Goal: Transaction & Acquisition: Purchase product/service

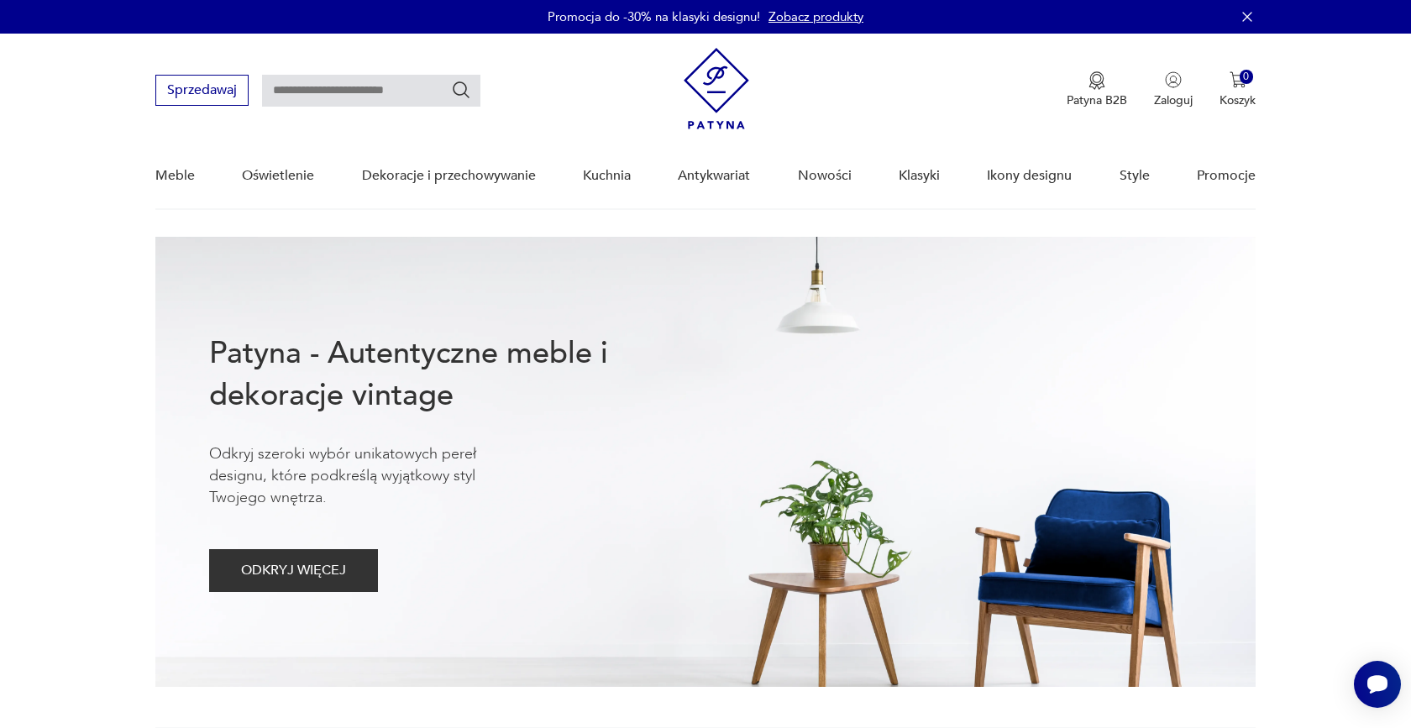
click at [373, 97] on input "text" at bounding box center [371, 91] width 218 height 32
type input "*"
type input "******"
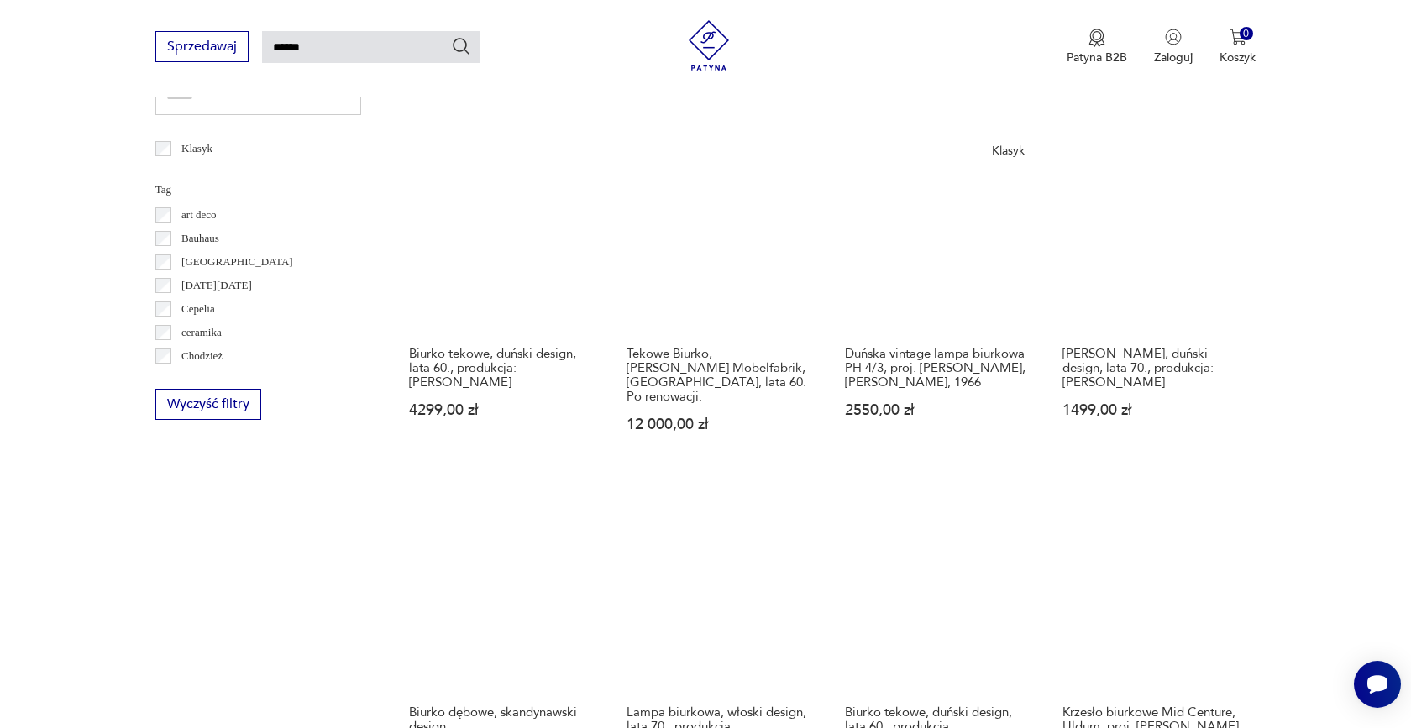
scroll to position [1020, 0]
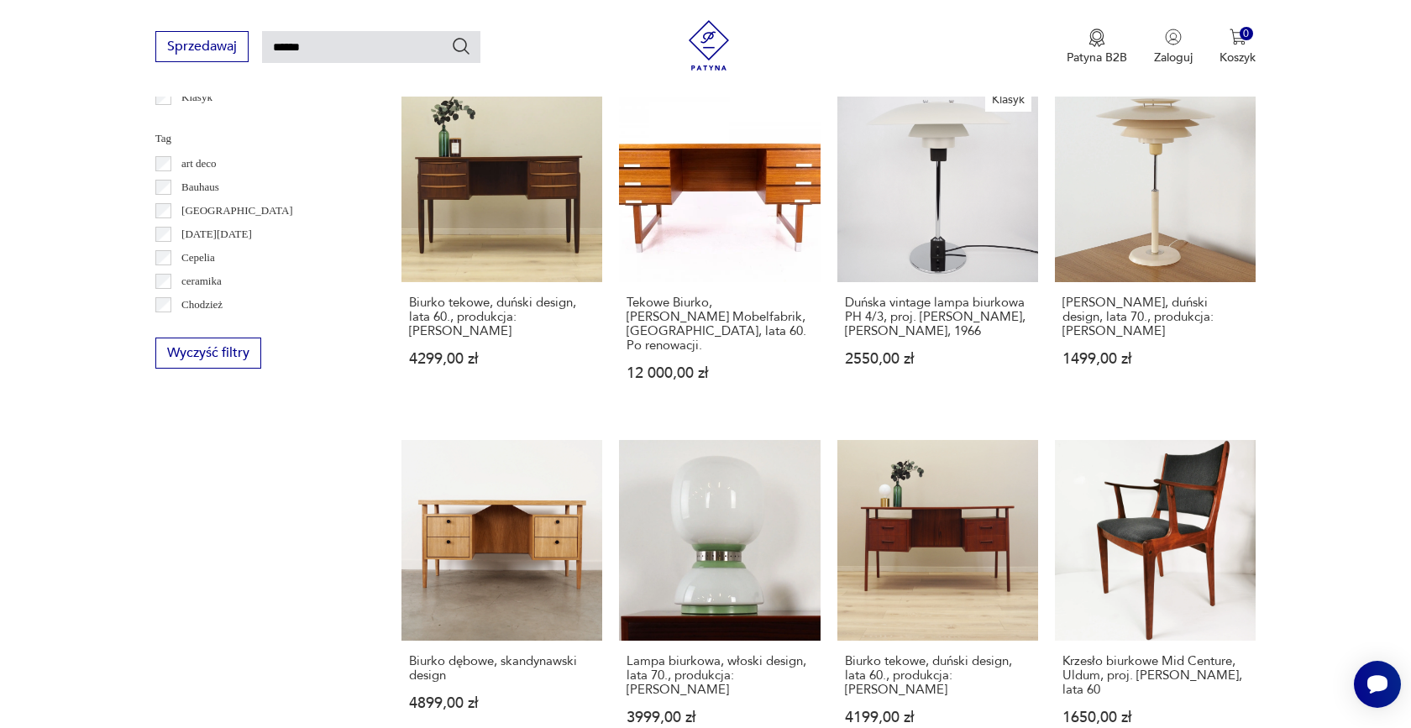
click at [171, 187] on label "Bauhaus" at bounding box center [195, 188] width 48 height 24
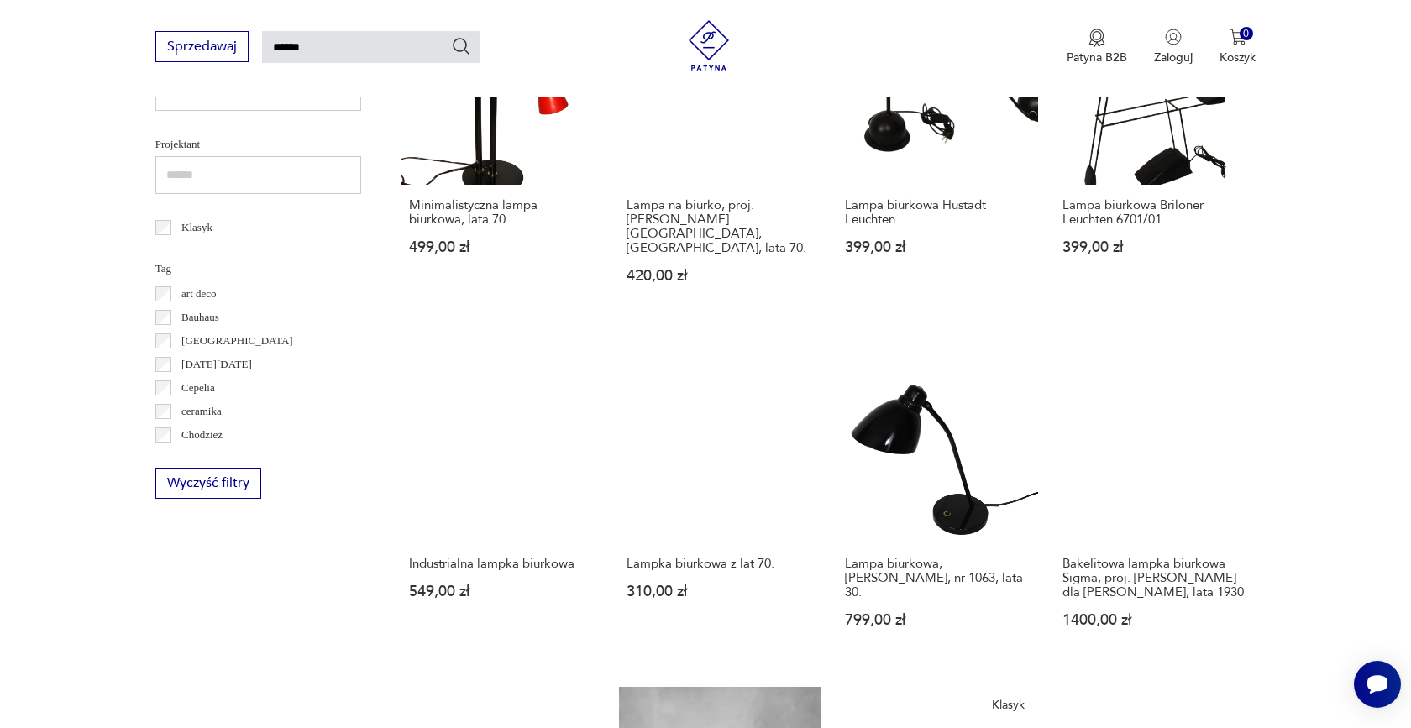
scroll to position [734, 0]
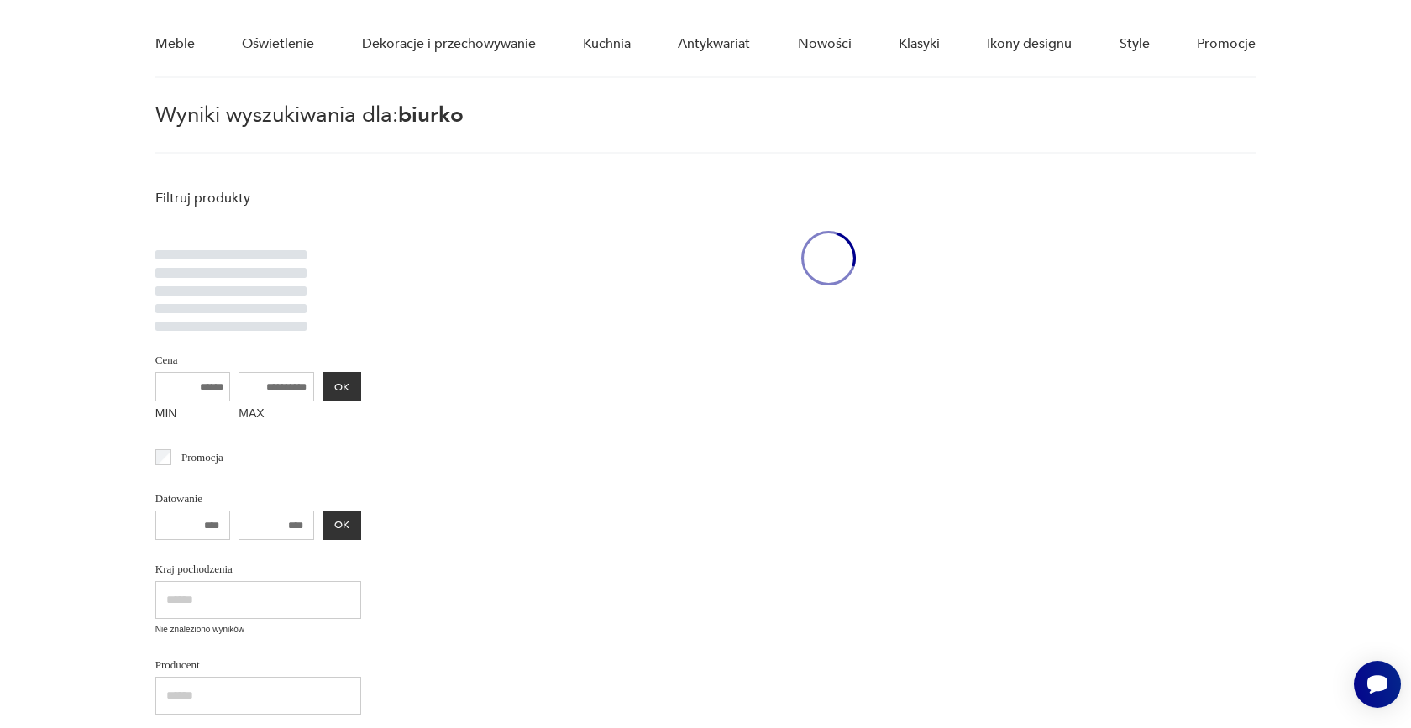
scroll to position [60, 0]
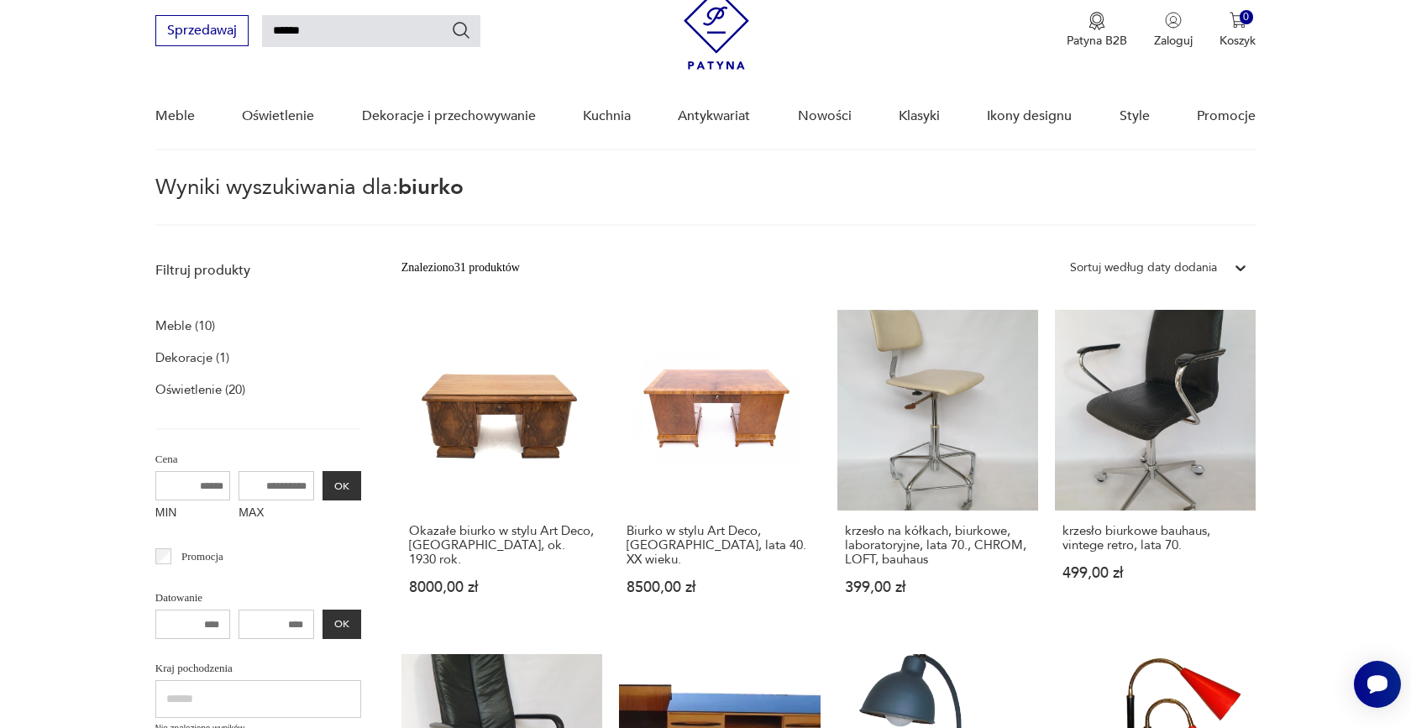
click at [186, 332] on p "Meble (10)" at bounding box center [185, 326] width 60 height 24
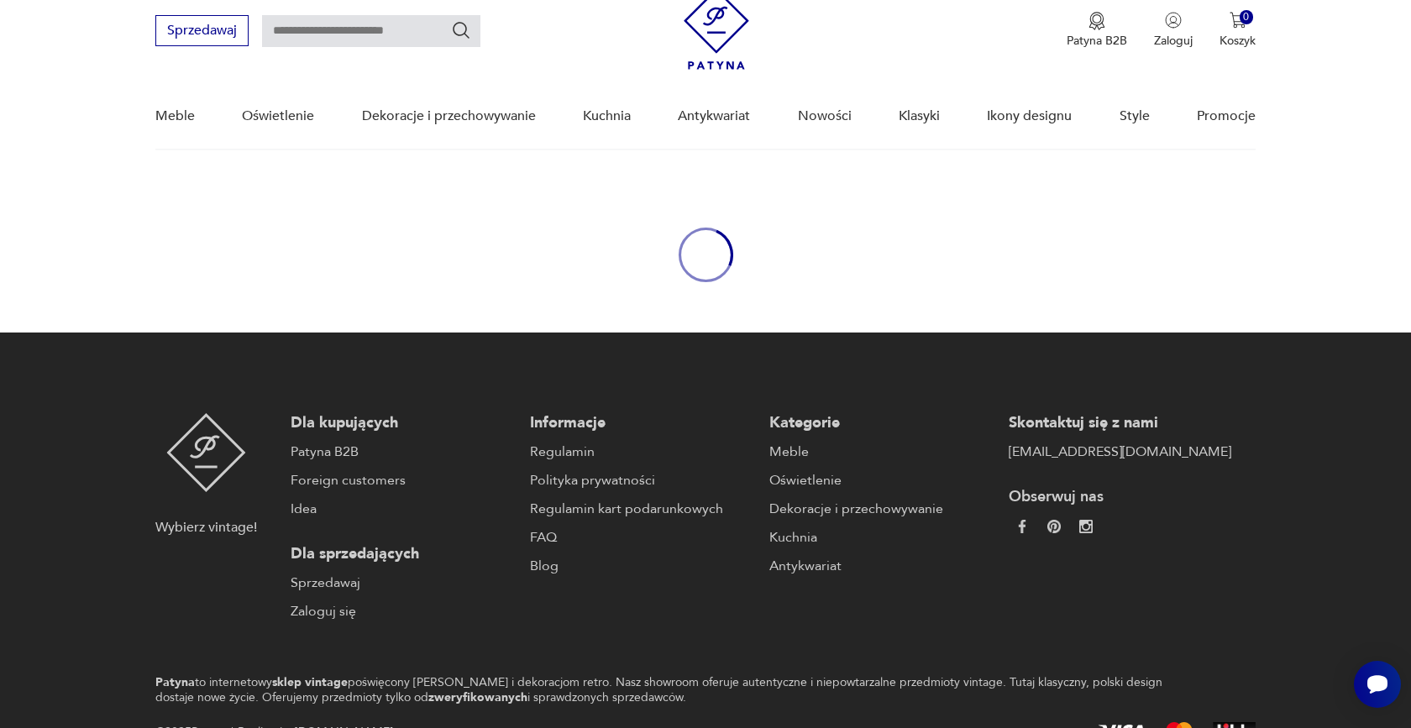
type input "******"
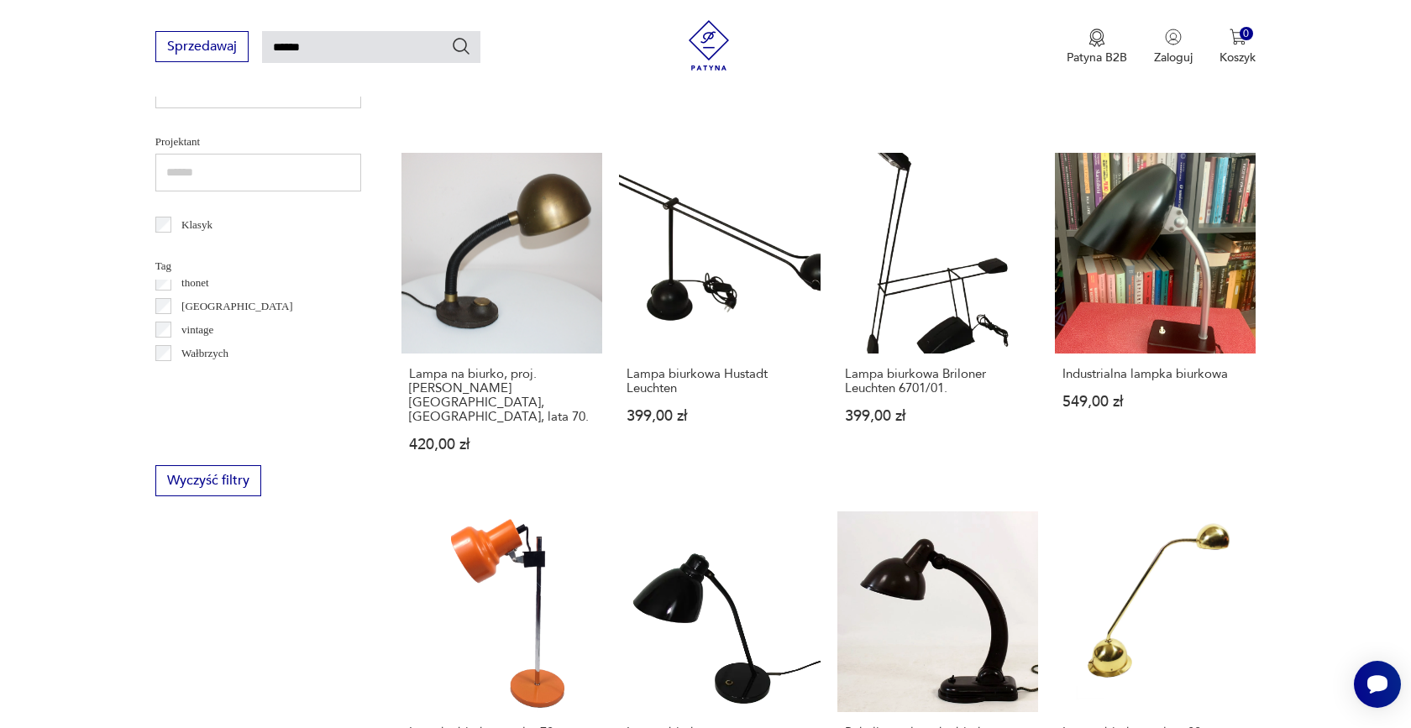
scroll to position [1502, 0]
click at [417, 45] on input "******" at bounding box center [371, 47] width 218 height 32
type input "**********"
click at [464, 48] on icon "Szukaj" at bounding box center [461, 46] width 20 height 20
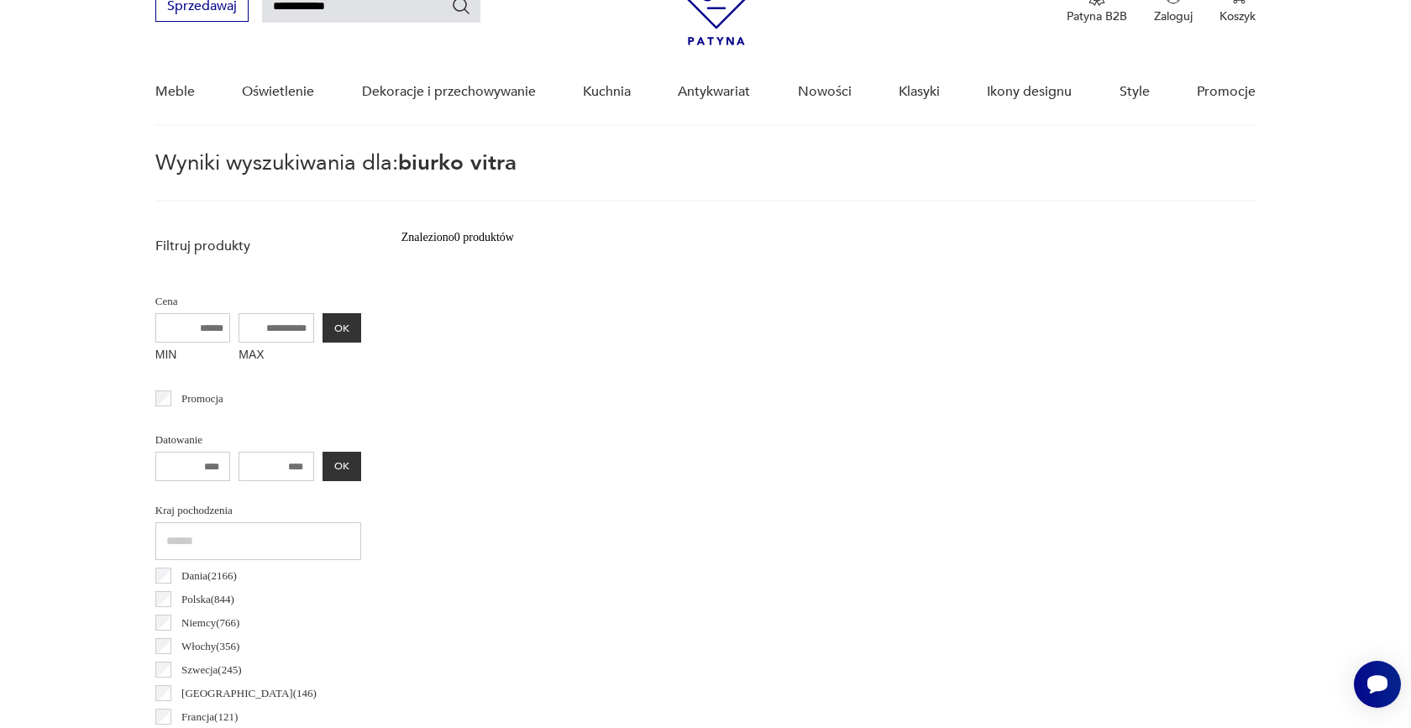
scroll to position [60, 0]
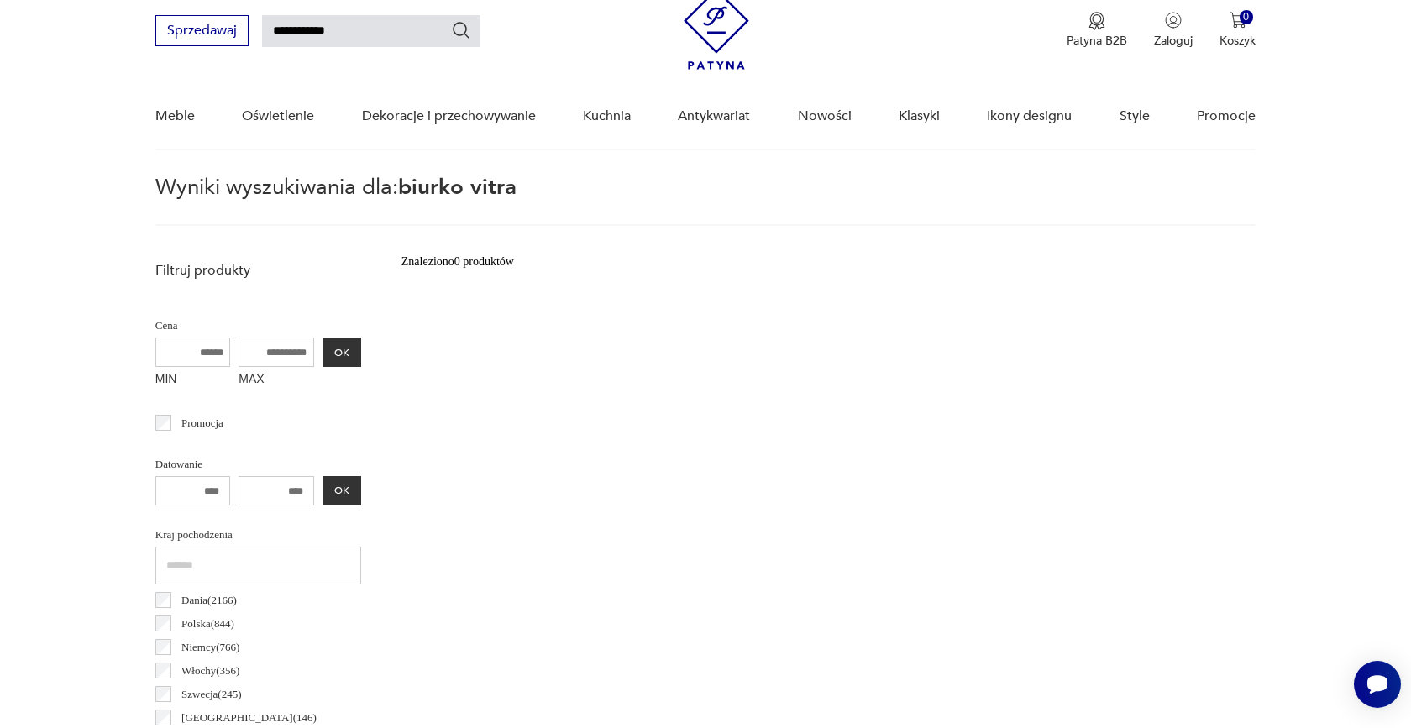
click at [354, 29] on input "**********" at bounding box center [371, 31] width 218 height 32
type input "**********"
click at [457, 32] on icon "Szukaj" at bounding box center [461, 30] width 17 height 17
type input "**********"
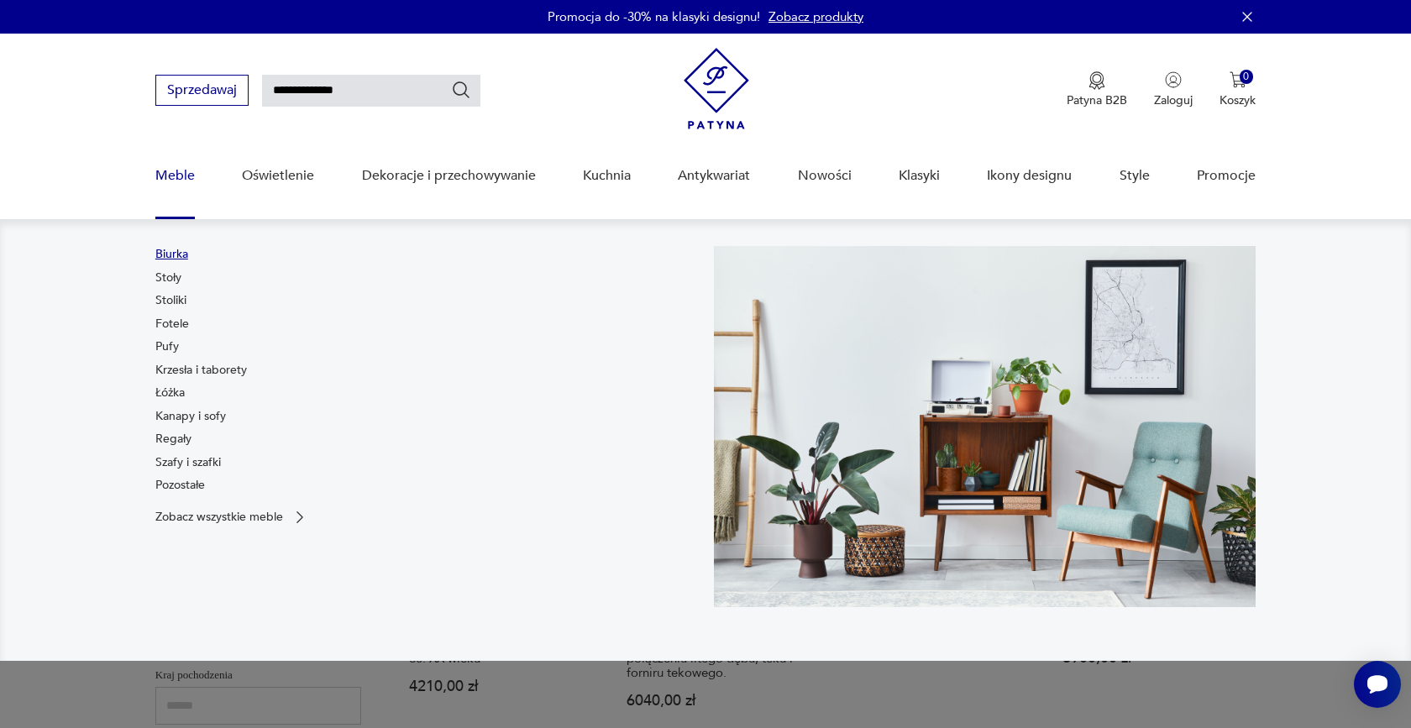
click at [180, 254] on link "Biurka" at bounding box center [171, 254] width 33 height 17
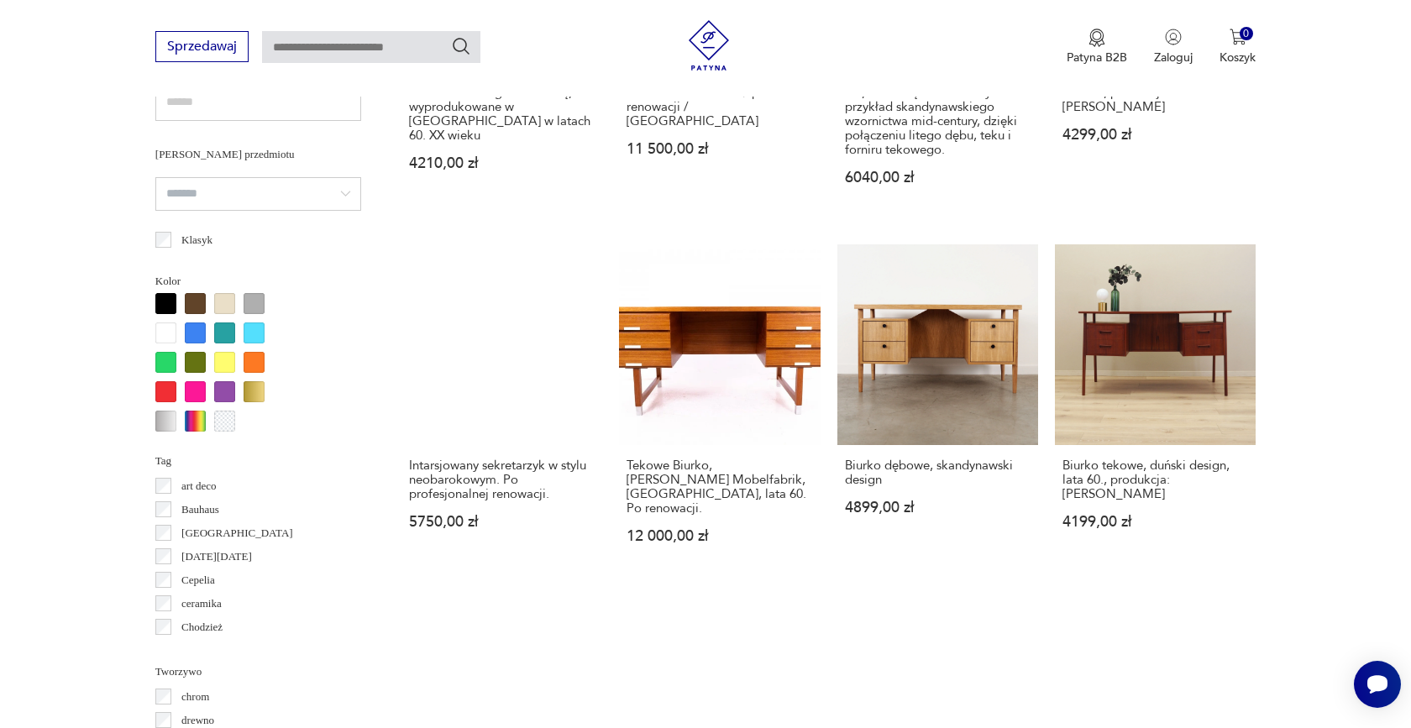
scroll to position [1243, 0]
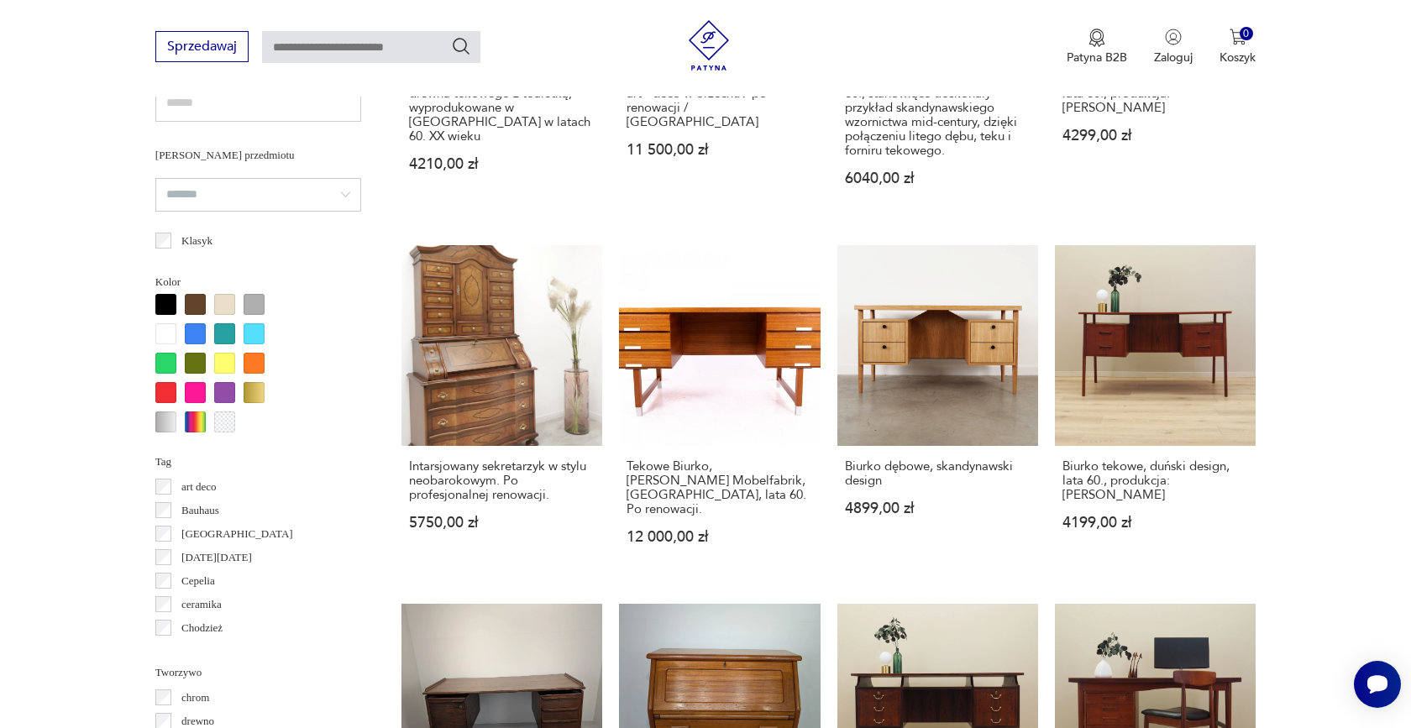
click at [168, 389] on div at bounding box center [165, 392] width 21 height 21
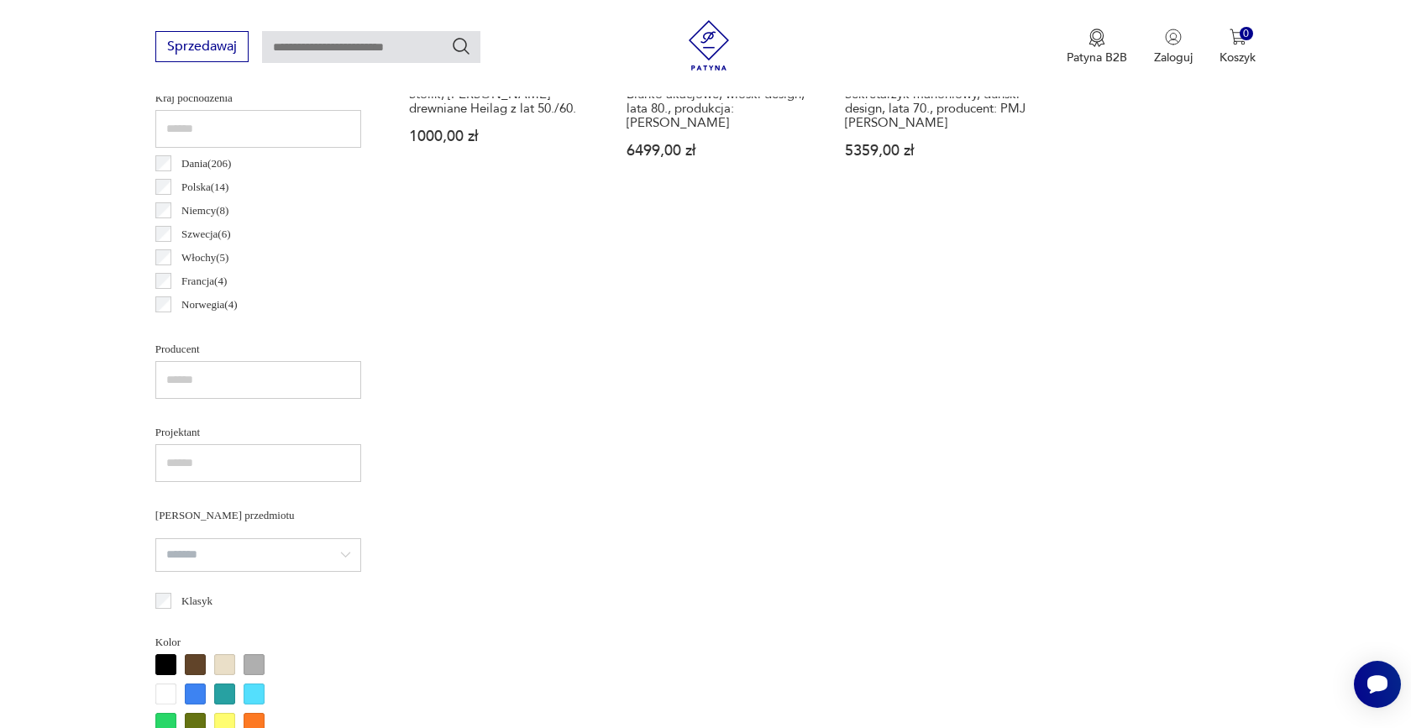
scroll to position [979, 0]
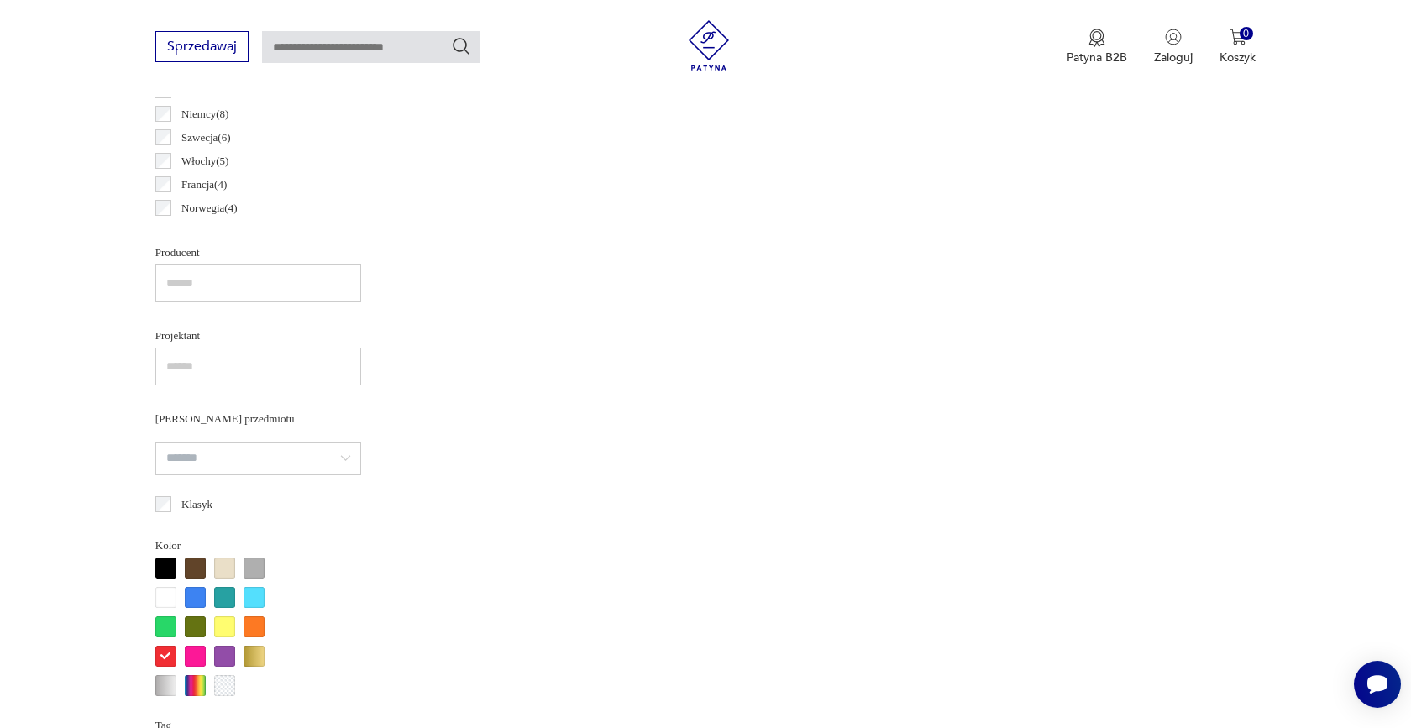
click at [195, 596] on div at bounding box center [195, 597] width 21 height 21
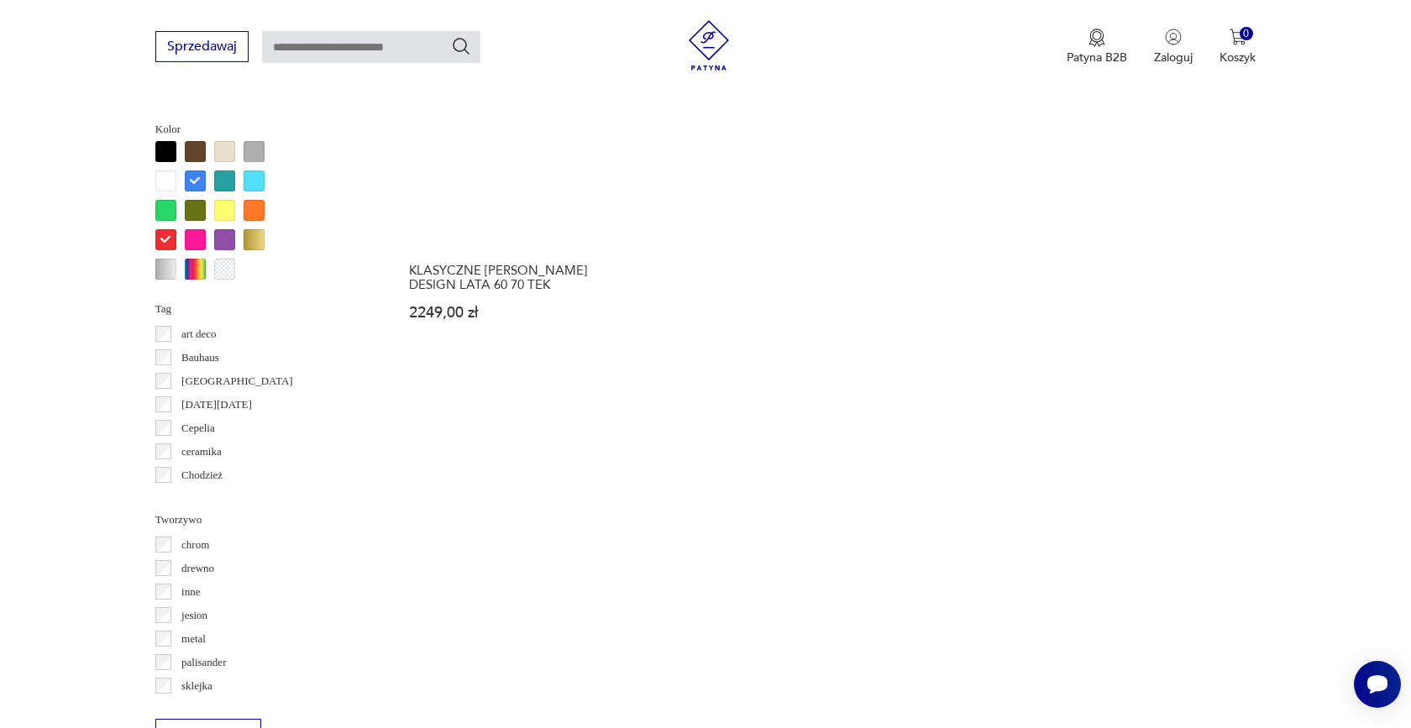
scroll to position [1359, 0]
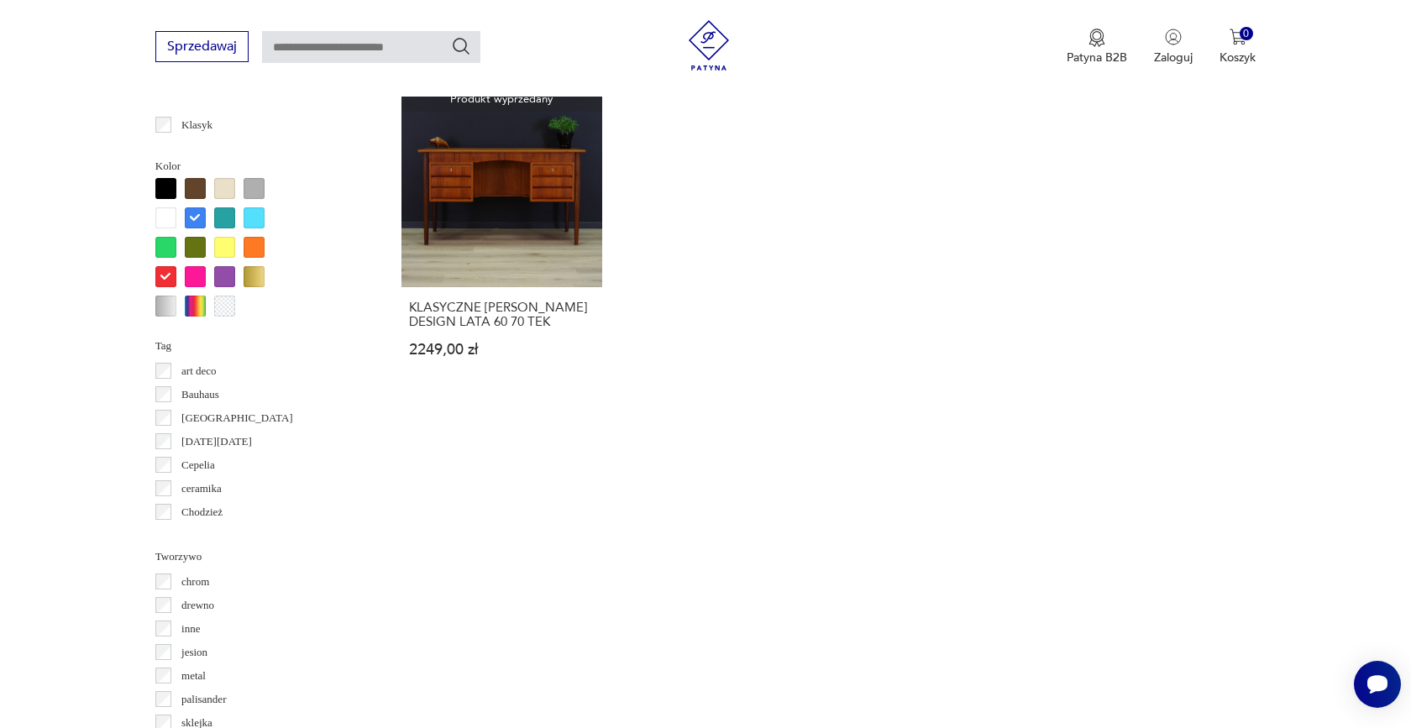
click at [196, 217] on div at bounding box center [195, 217] width 21 height 21
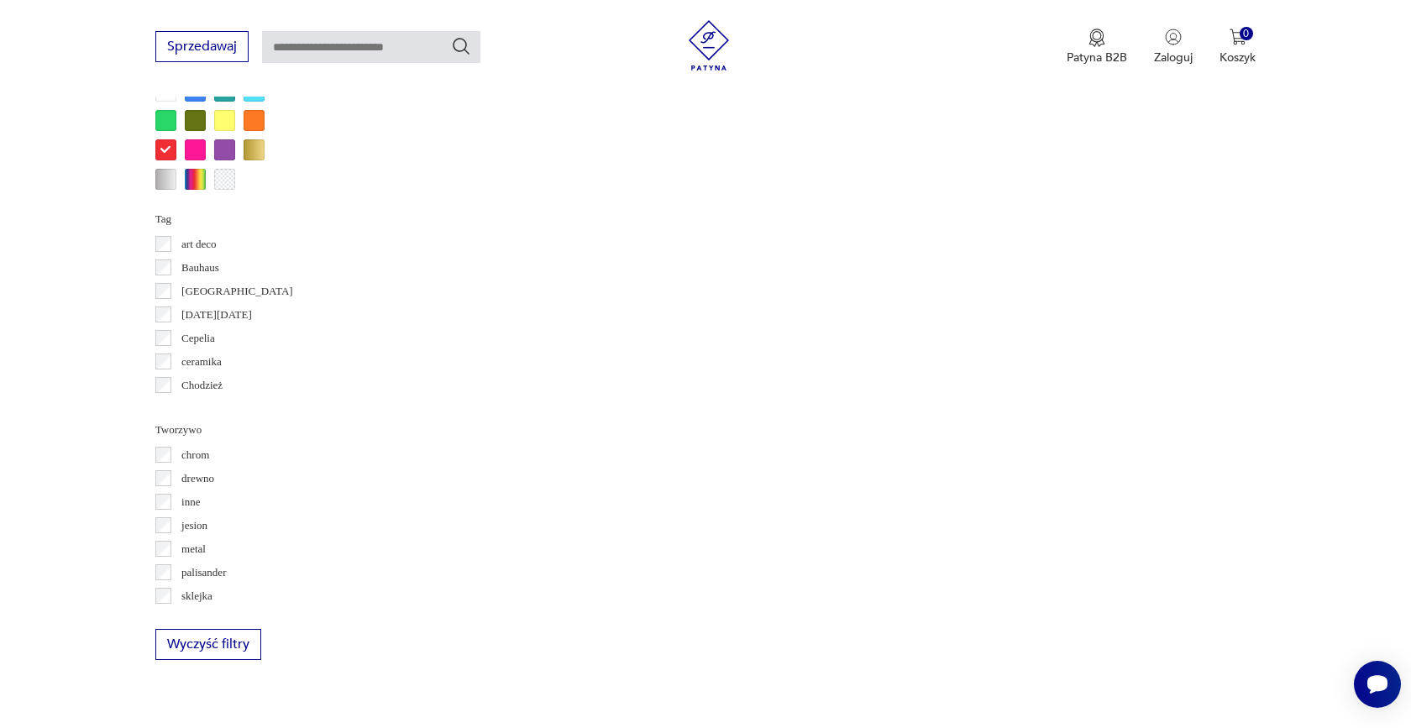
scroll to position [1416, 0]
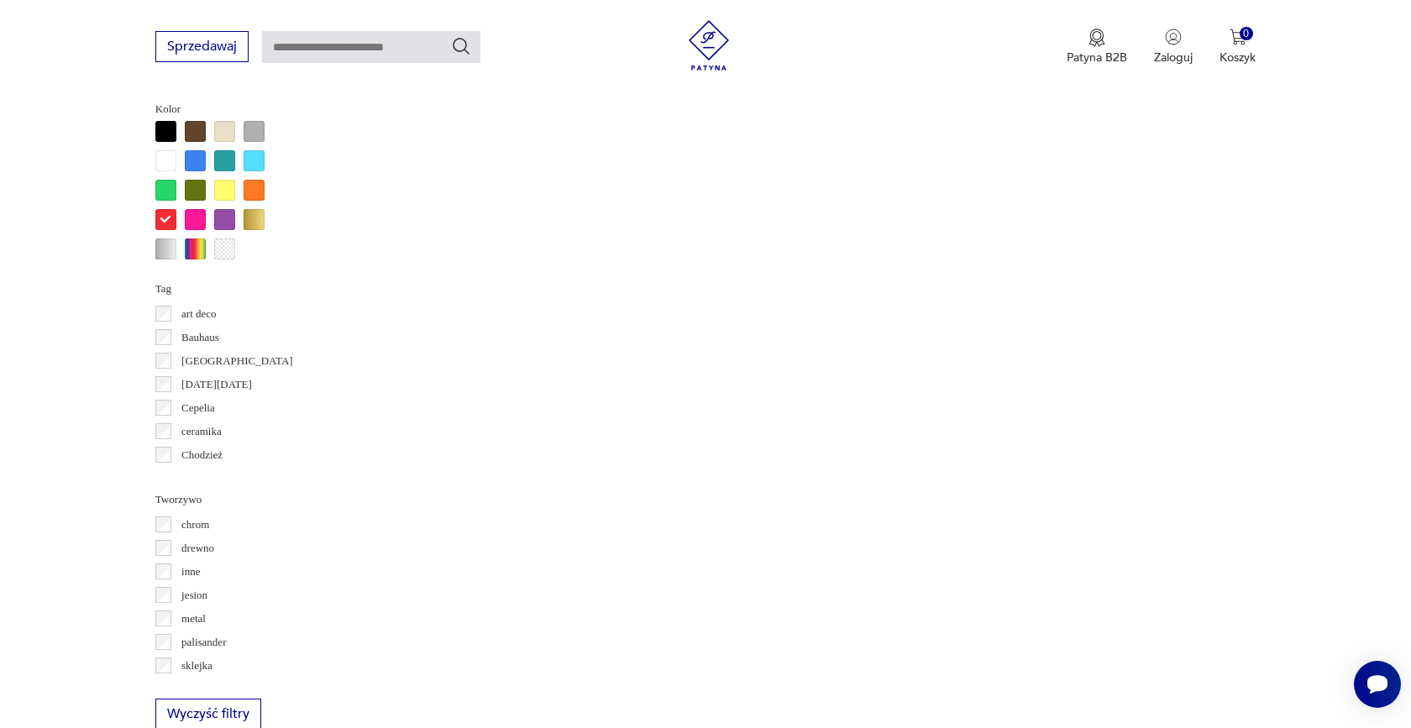
click at [223, 191] on div at bounding box center [224, 190] width 21 height 21
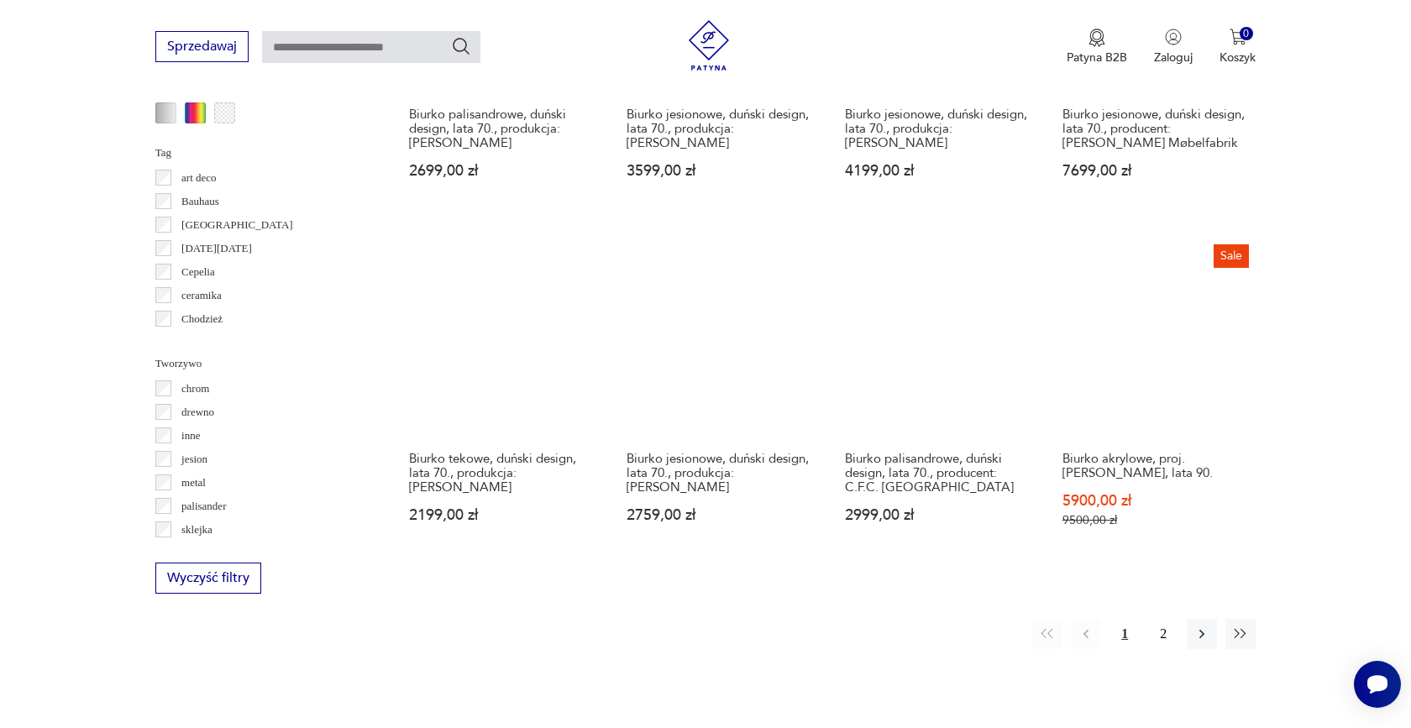
scroll to position [1587, 0]
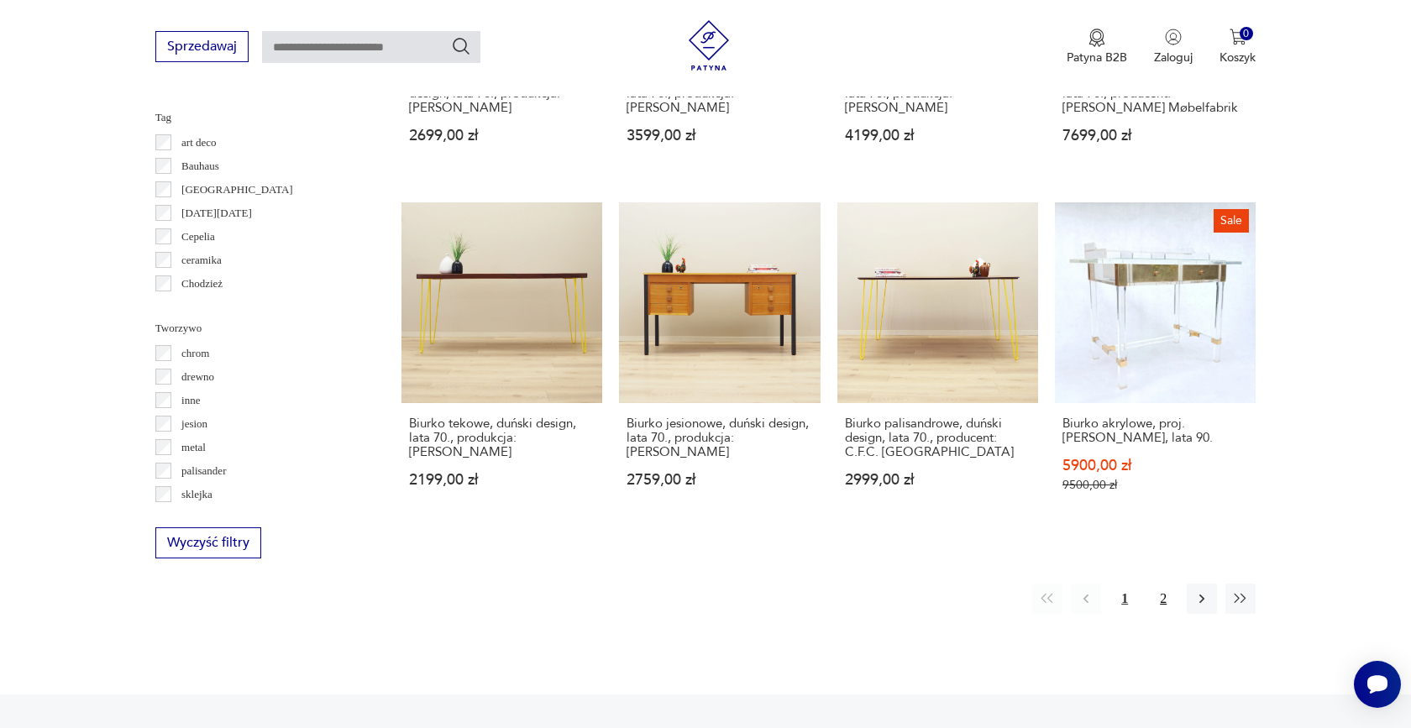
click at [1162, 597] on button "2" at bounding box center [1163, 599] width 30 height 30
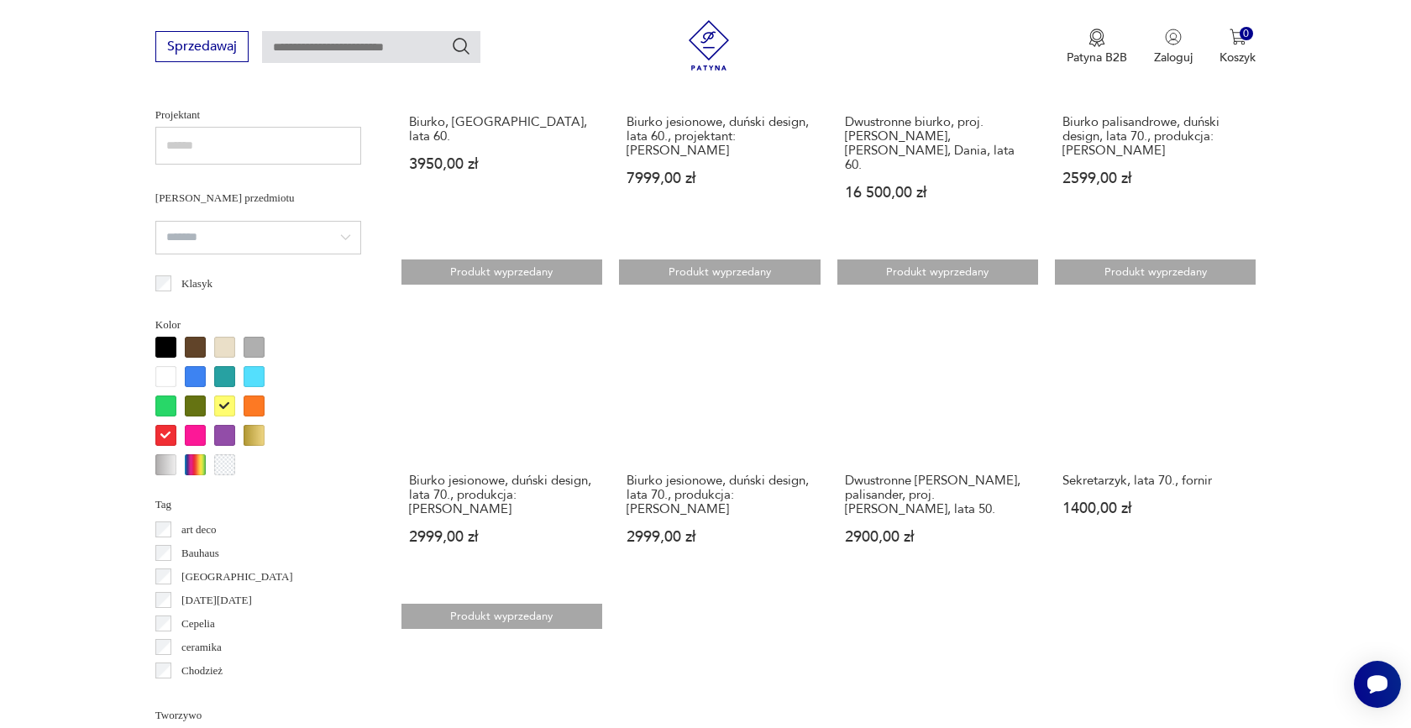
scroll to position [1201, 0]
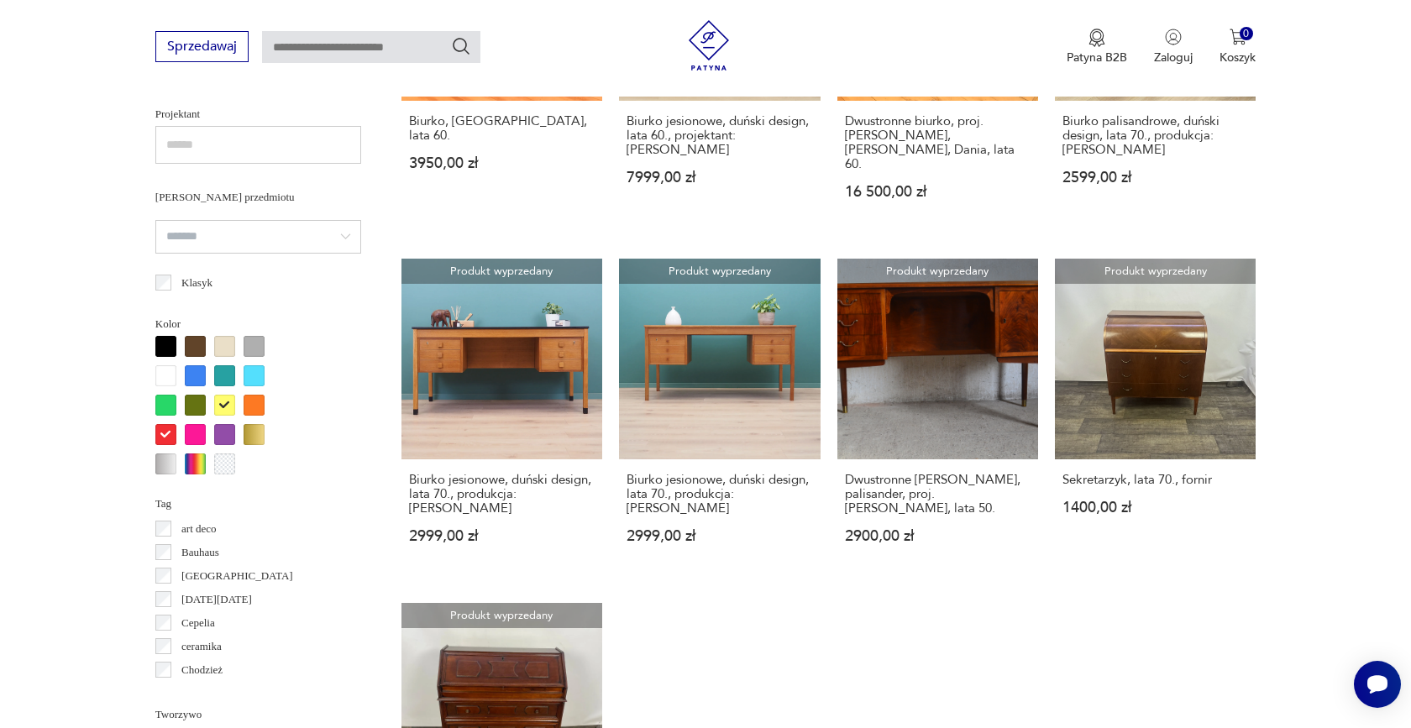
click at [226, 408] on div at bounding box center [224, 405] width 21 height 21
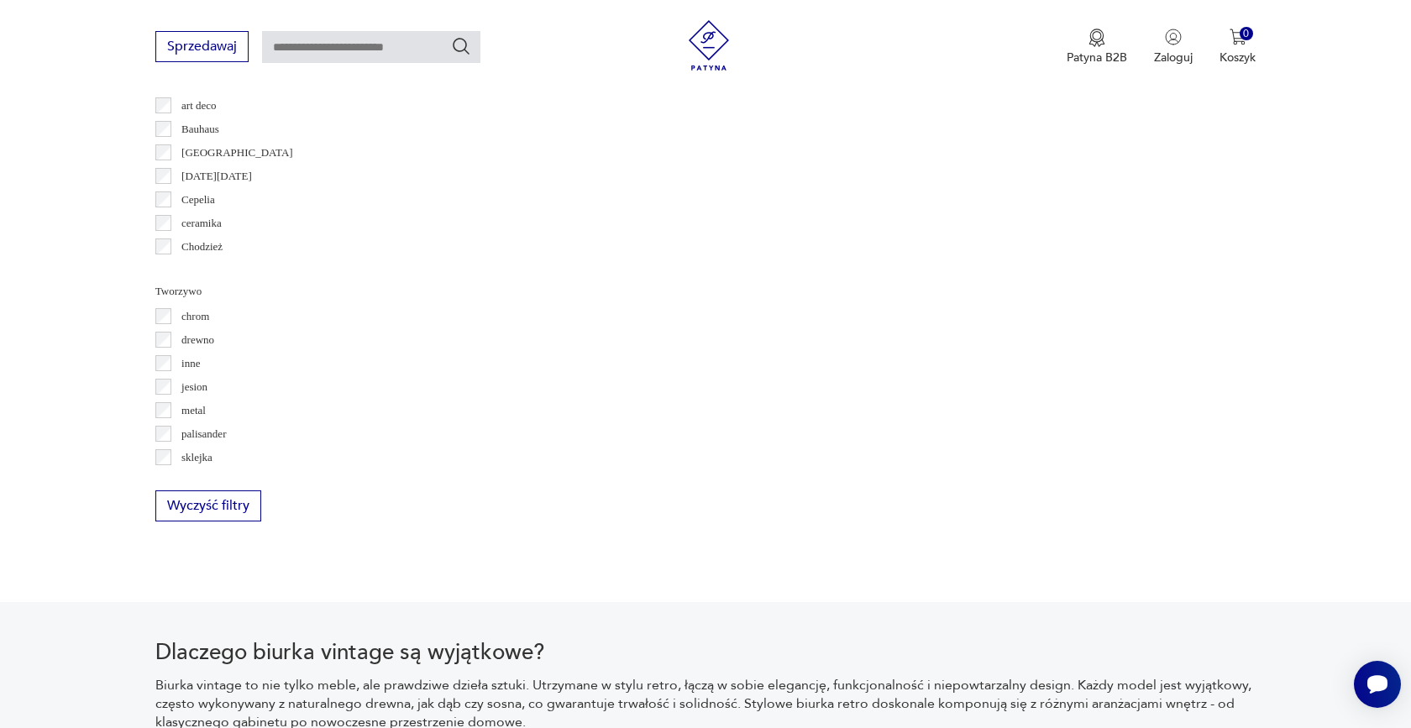
scroll to position [1229, 0]
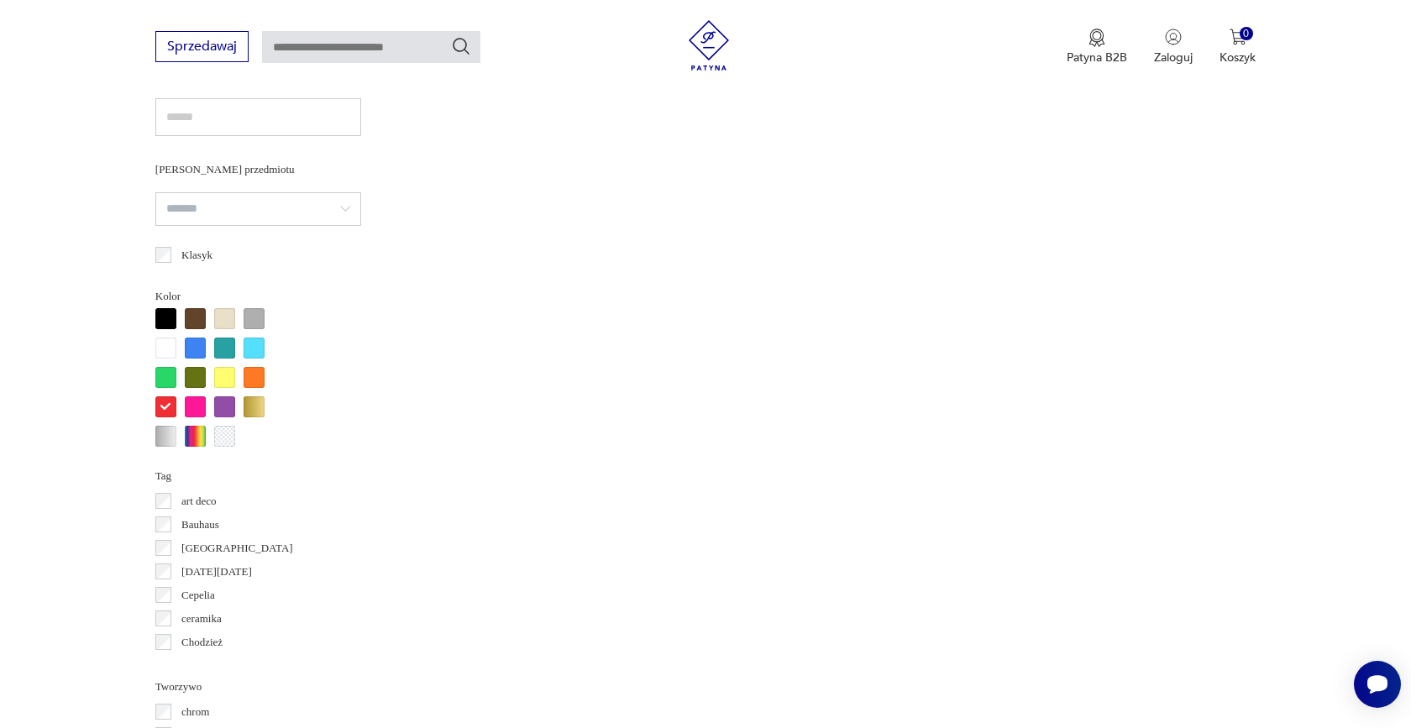
click at [169, 404] on div at bounding box center [165, 406] width 21 height 21
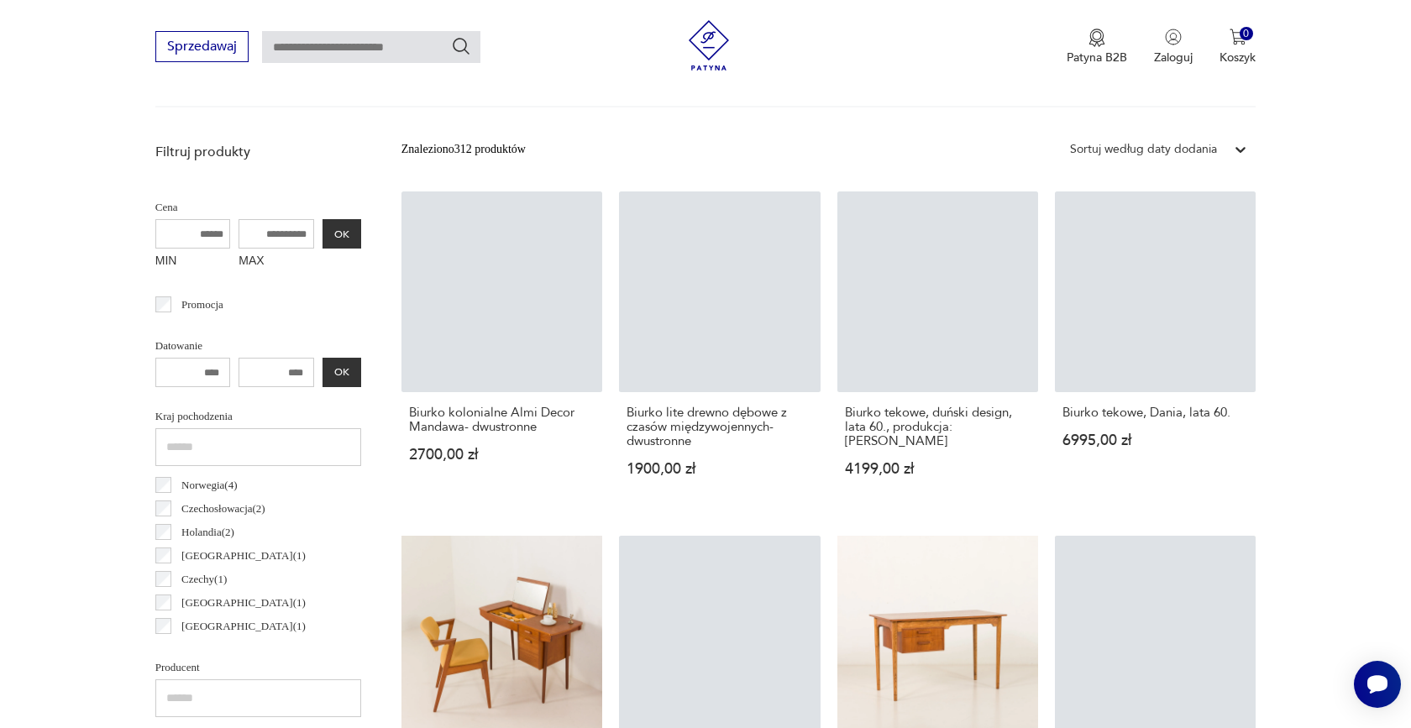
scroll to position [1512, 0]
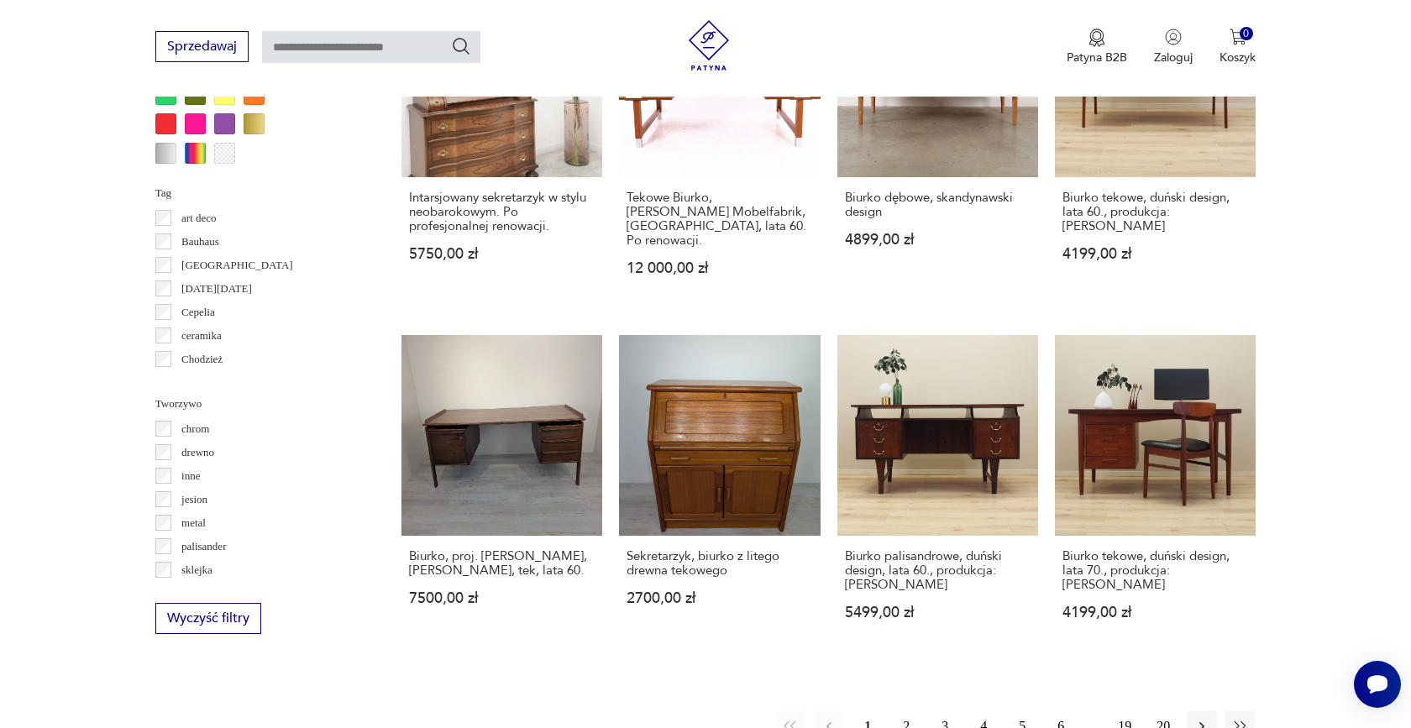
click at [206, 151] on div at bounding box center [218, 94] width 126 height 139
click at [193, 150] on div at bounding box center [195, 153] width 21 height 21
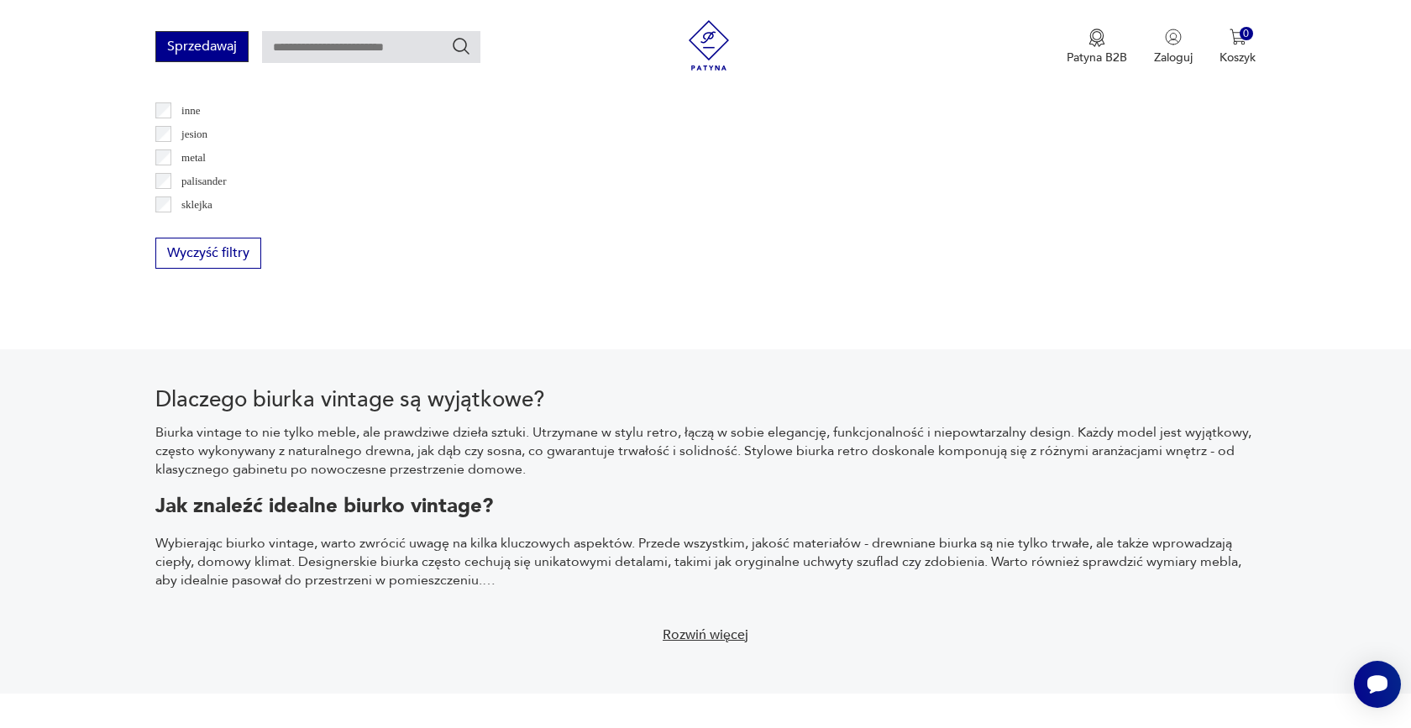
scroll to position [1887, 0]
